Goal: Task Accomplishment & Management: Manage account settings

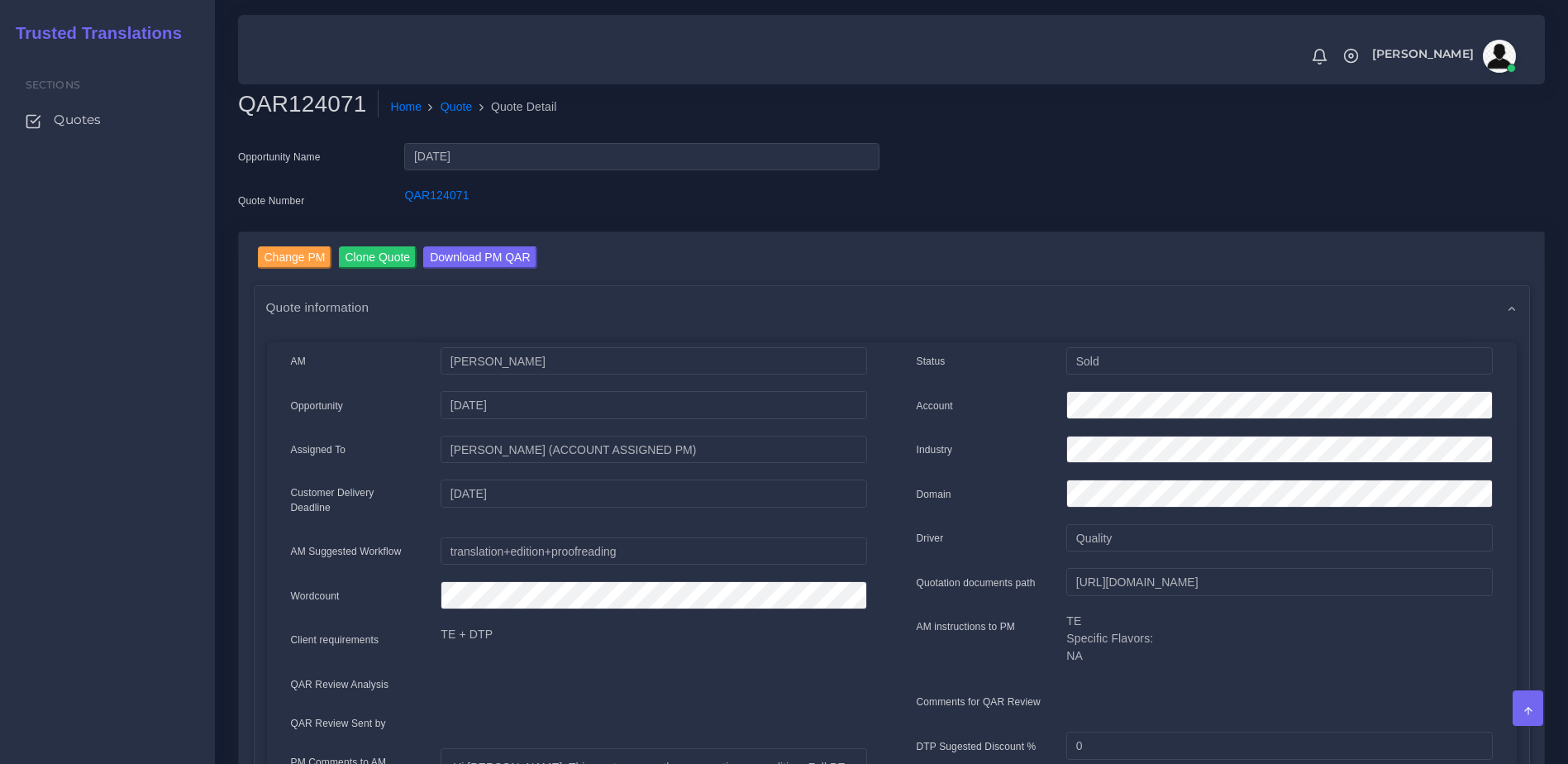
scroll to position [647, 0]
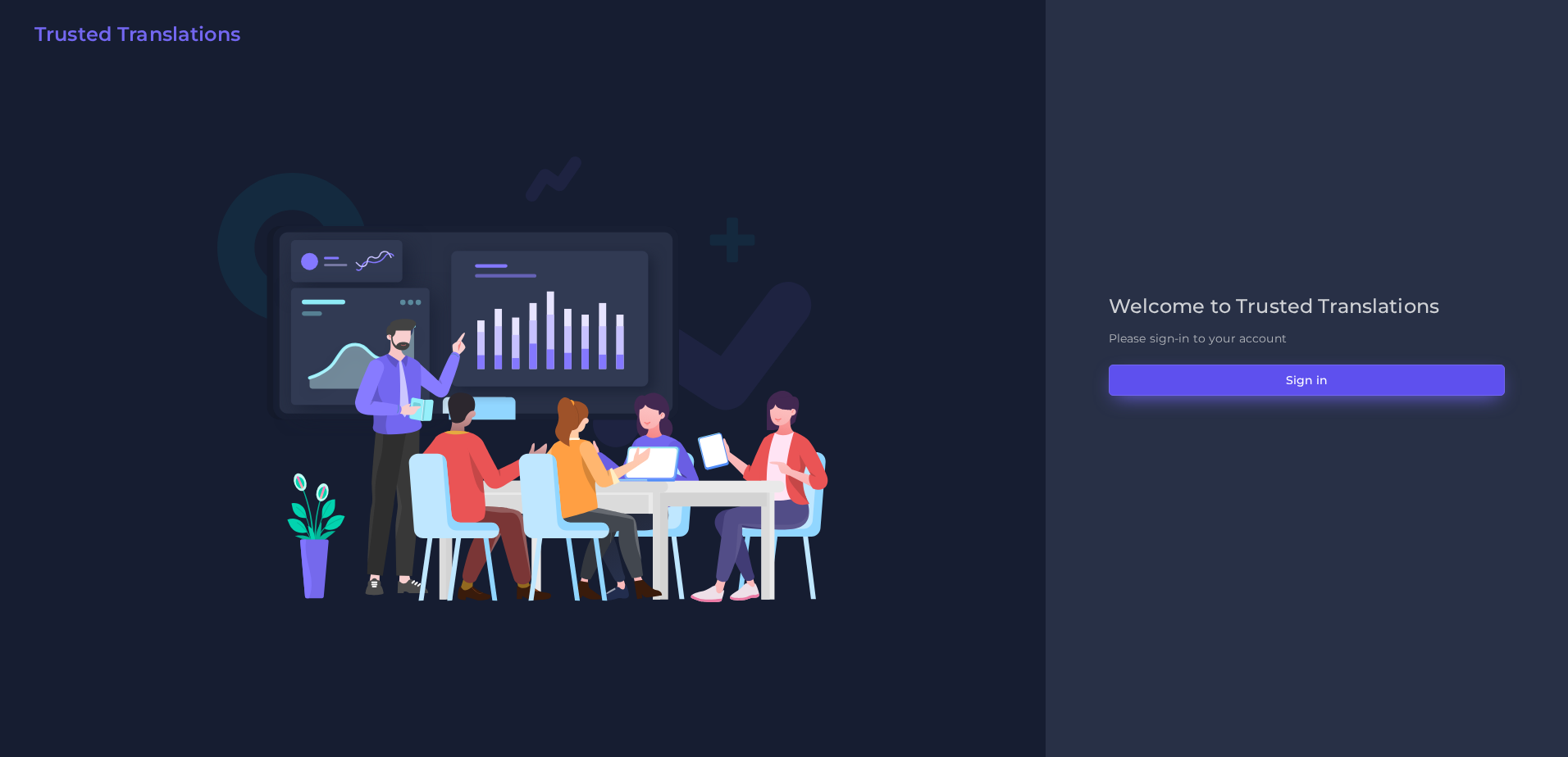
click at [1244, 376] on button "Sign in" at bounding box center [1306, 380] width 396 height 31
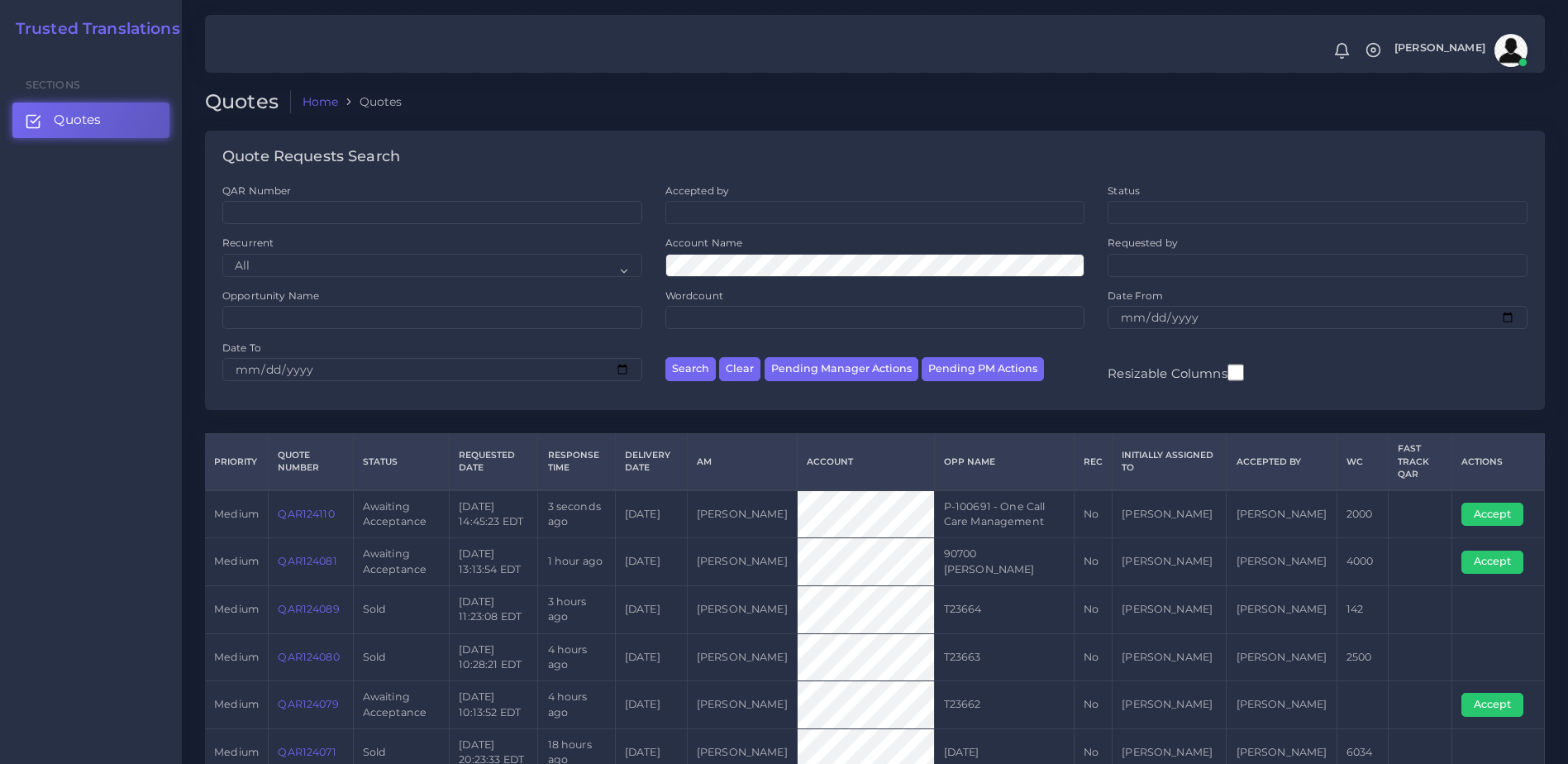
click at [296, 516] on link "QAR124110" at bounding box center [305, 514] width 56 height 12
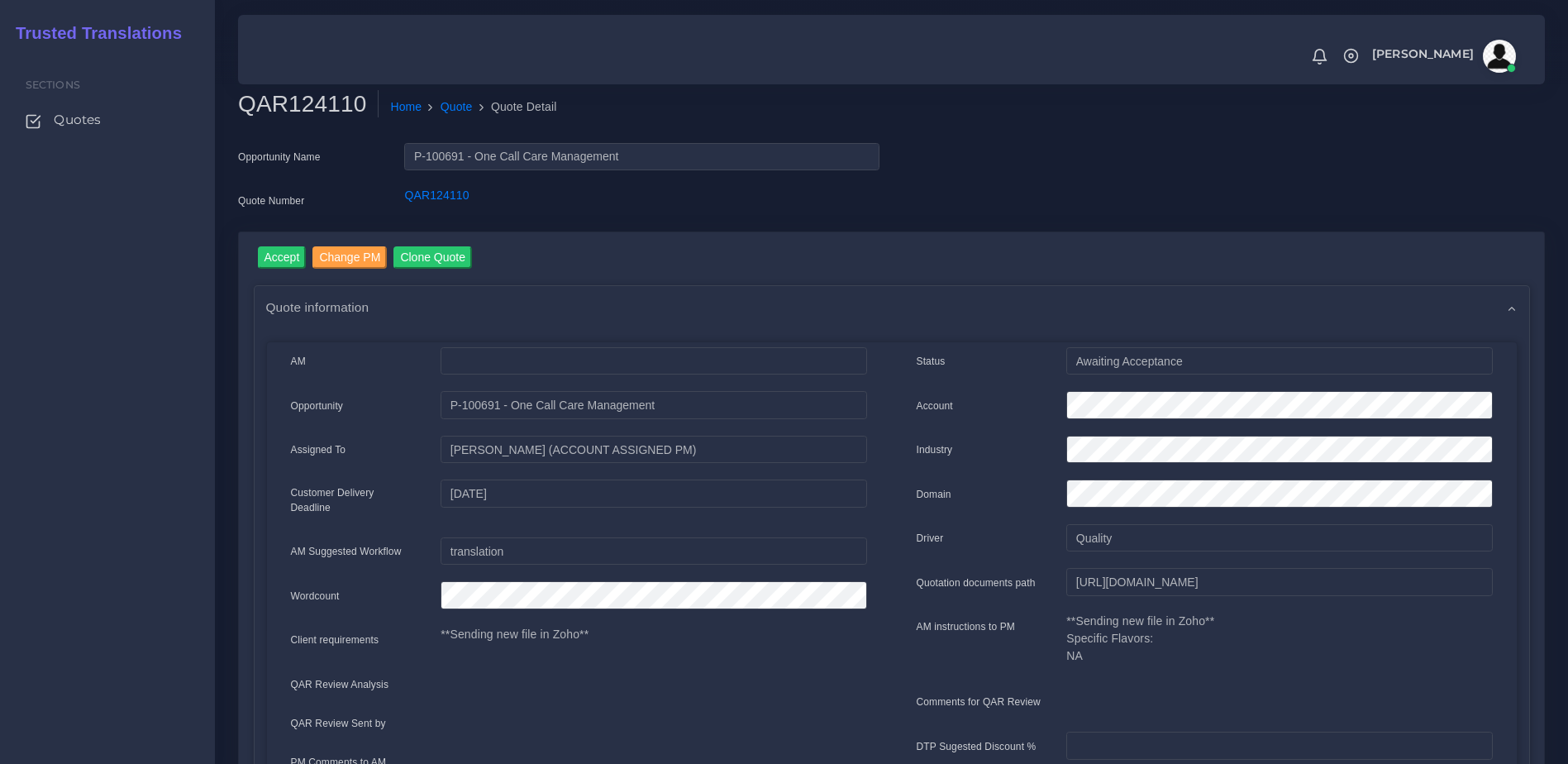
click at [225, 437] on div "QAR124110 Home Quote Quote Detail Opportunity Name P-100691 - One Call Care Man…" at bounding box center [891, 772] width 1353 height 1544
